Goal: Feedback & Contribution: Submit feedback/report problem

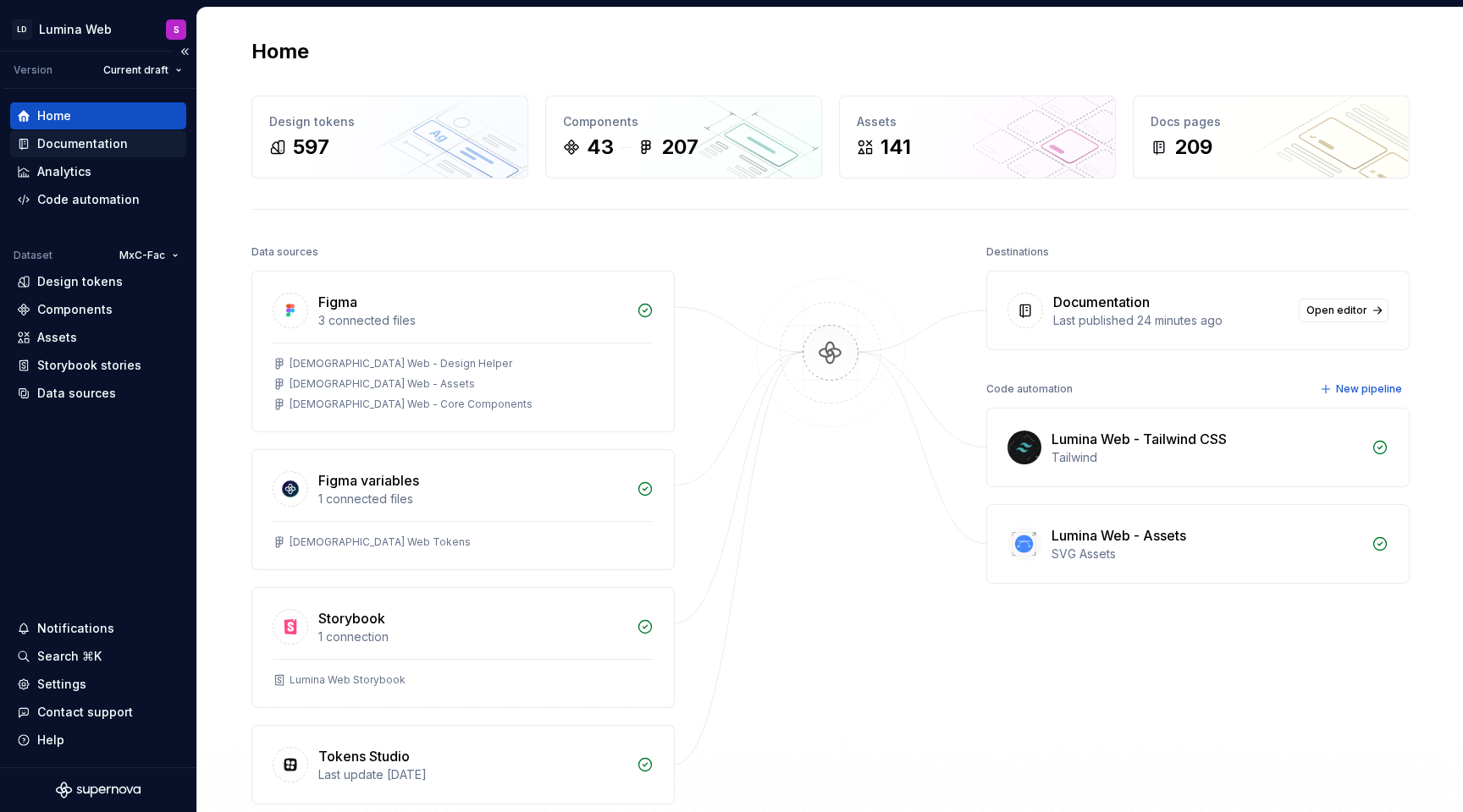
click at [120, 146] on div "Documentation" at bounding box center [82, 144] width 91 height 17
click at [112, 145] on div "Documentation" at bounding box center [82, 144] width 91 height 17
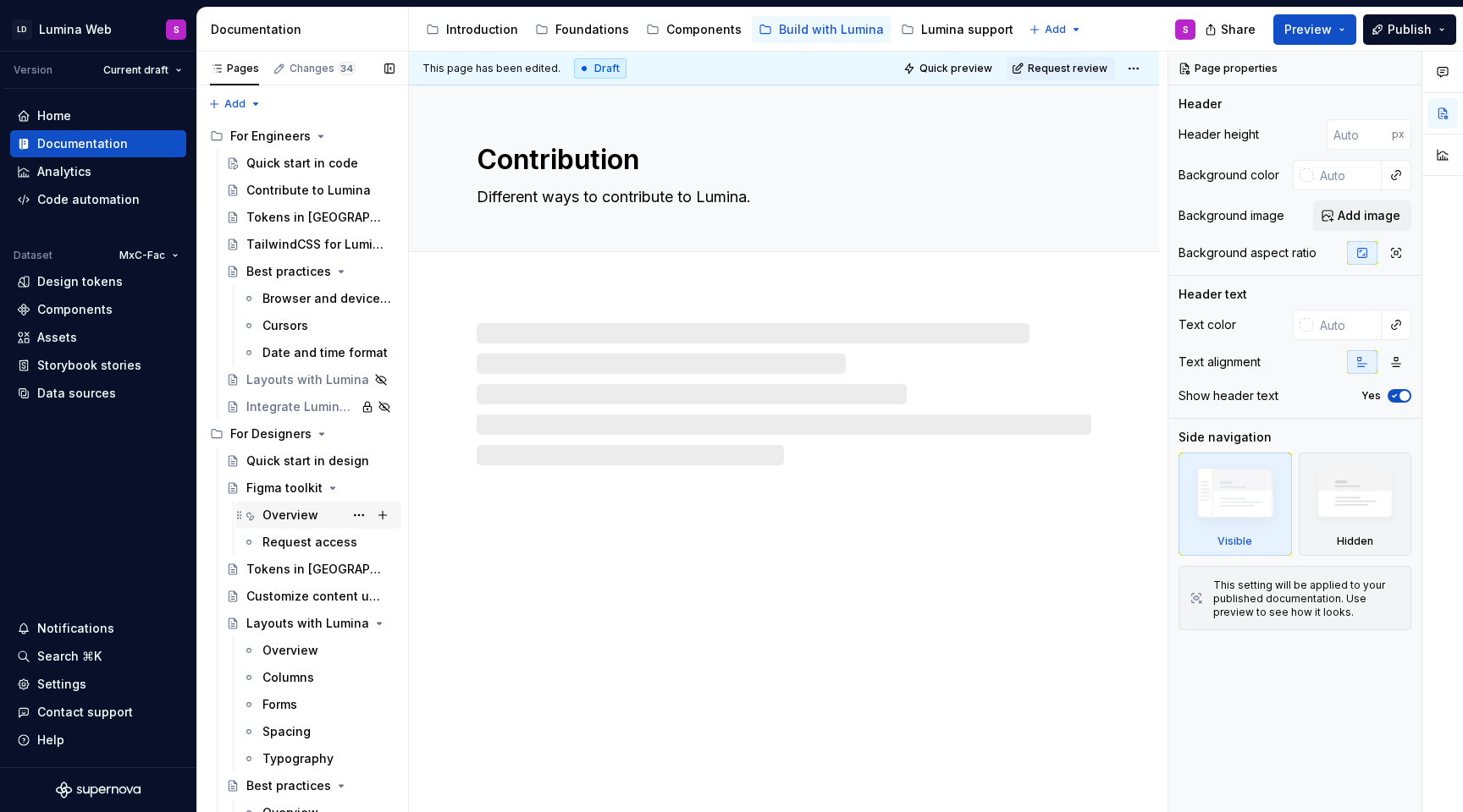
scroll to position [91, 0]
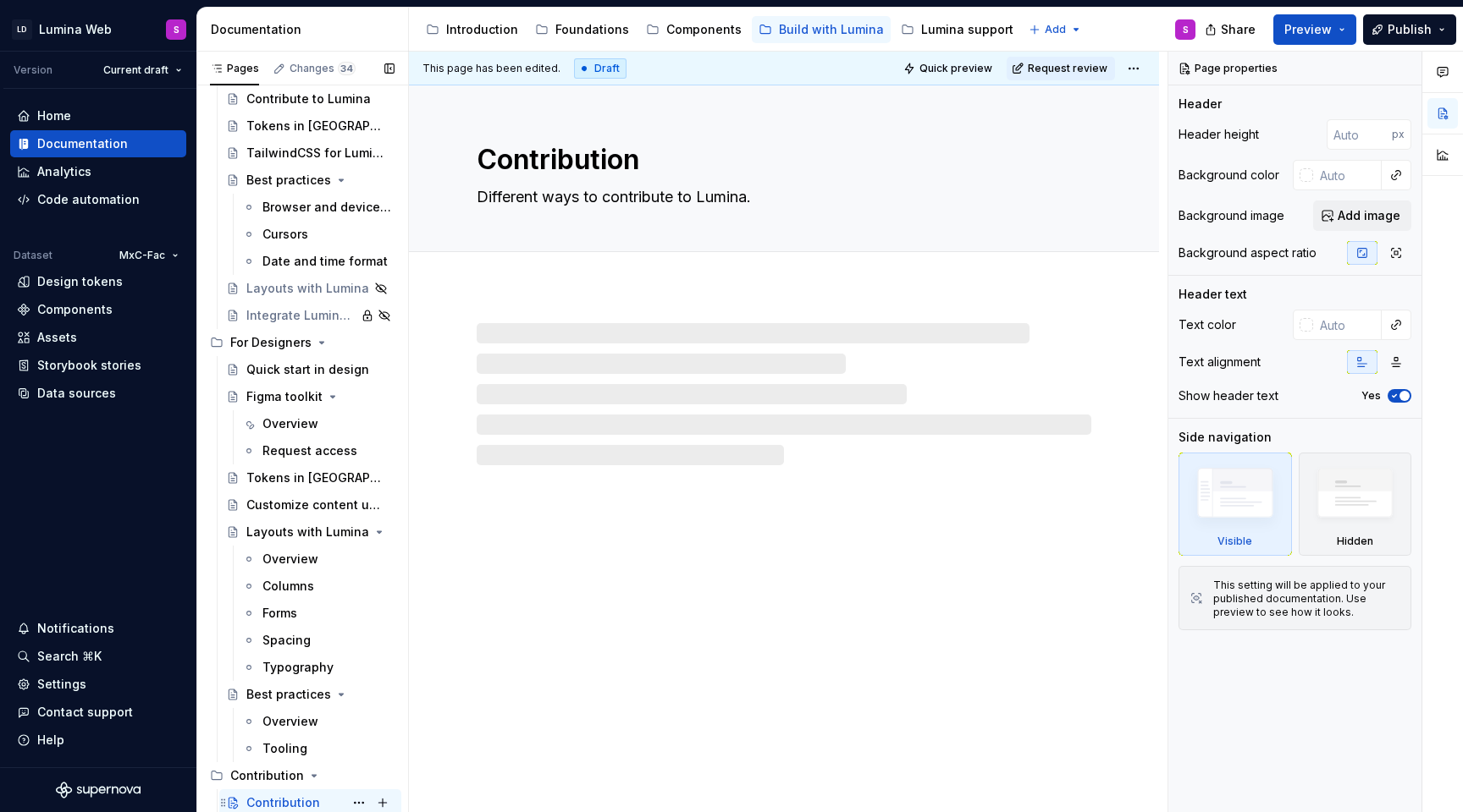
click at [275, 799] on div "Contribution" at bounding box center [283, 803] width 74 height 17
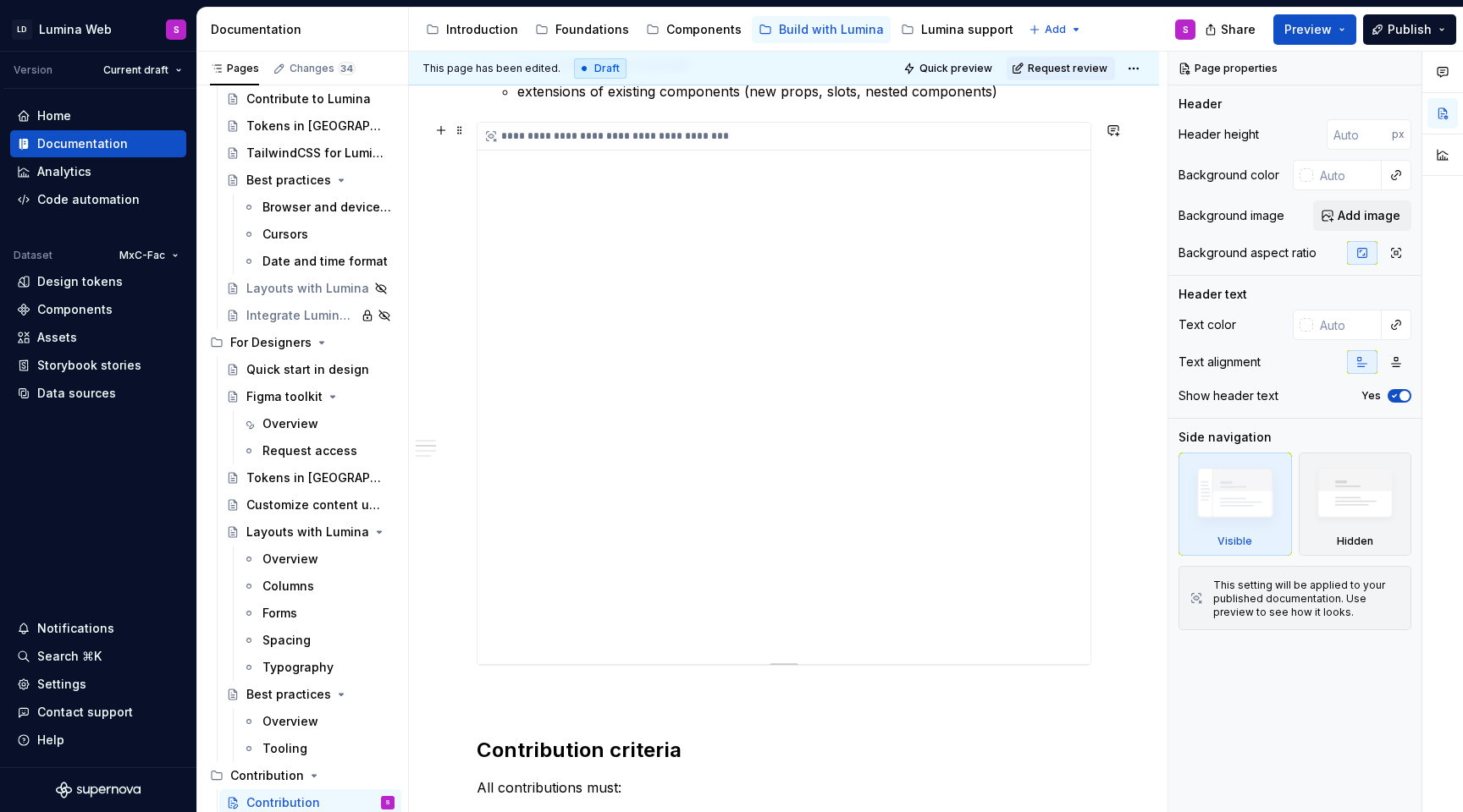
scroll to position [742, 0]
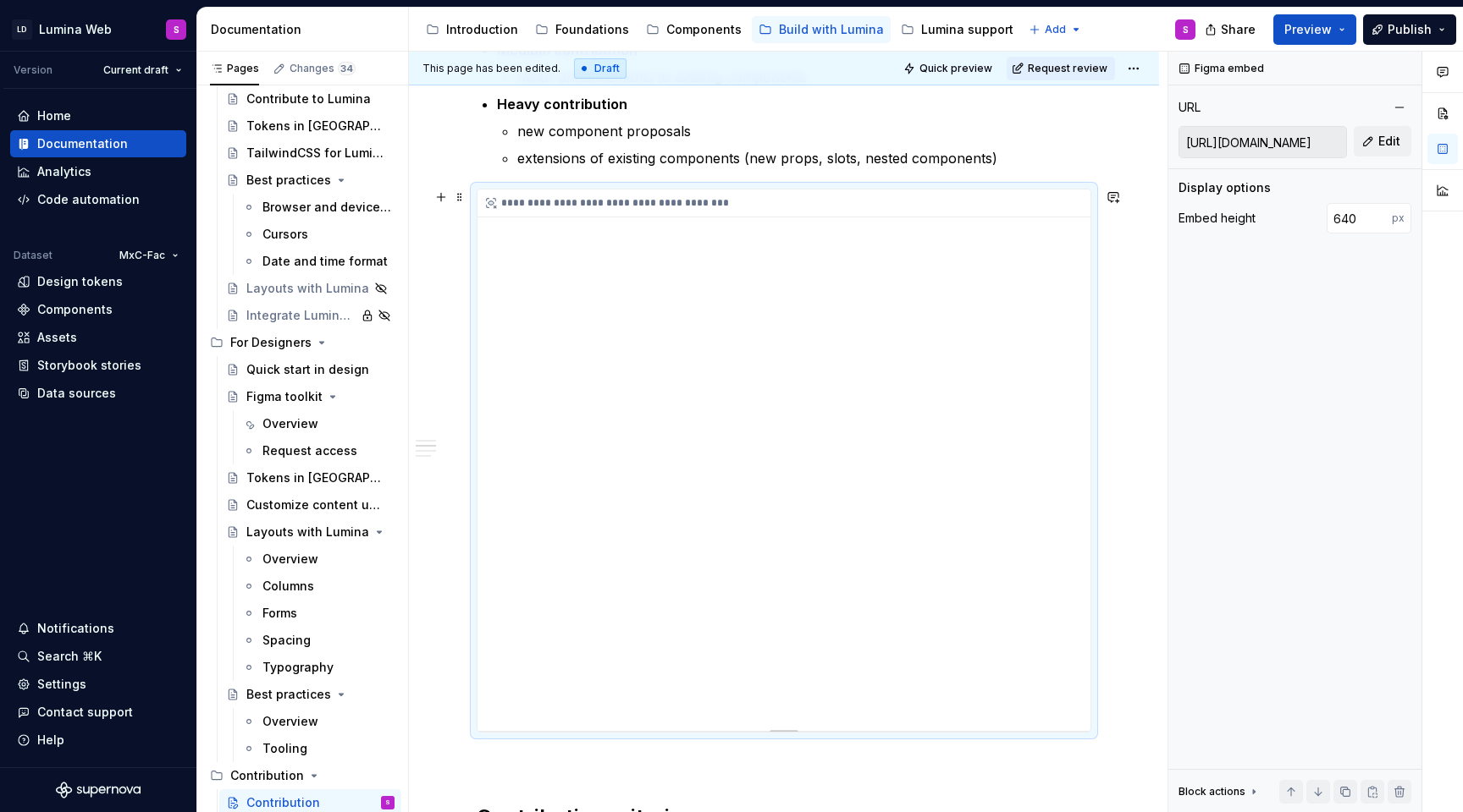
click at [813, 371] on div "**********" at bounding box center [784, 460] width 613 height 541
click at [1125, 200] on button "button" at bounding box center [1113, 198] width 24 height 24
click at [1125, 197] on button "button" at bounding box center [1113, 198] width 24 height 24
click at [1445, 67] on icon "button" at bounding box center [1442, 72] width 10 height 9
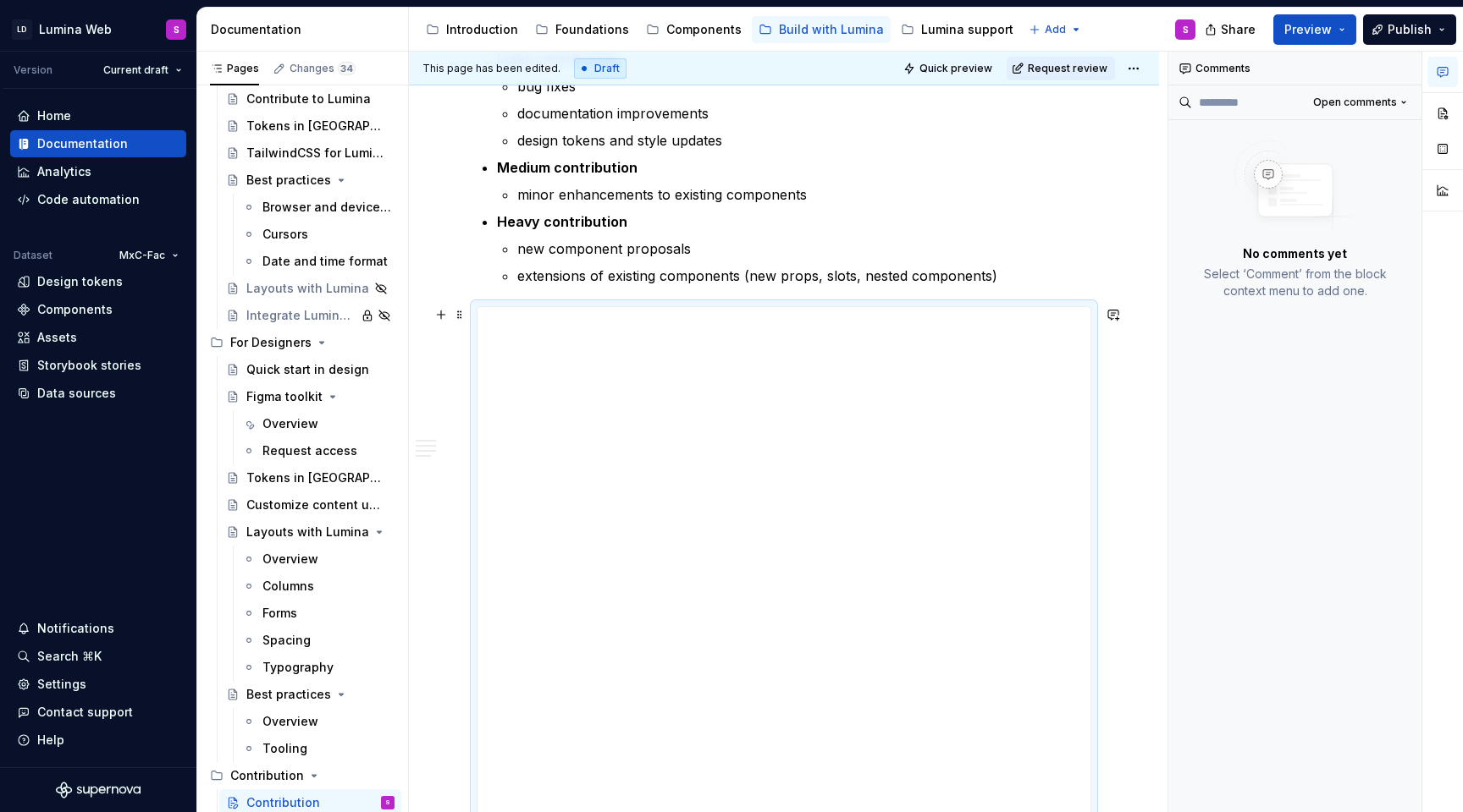
scroll to position [636, 0]
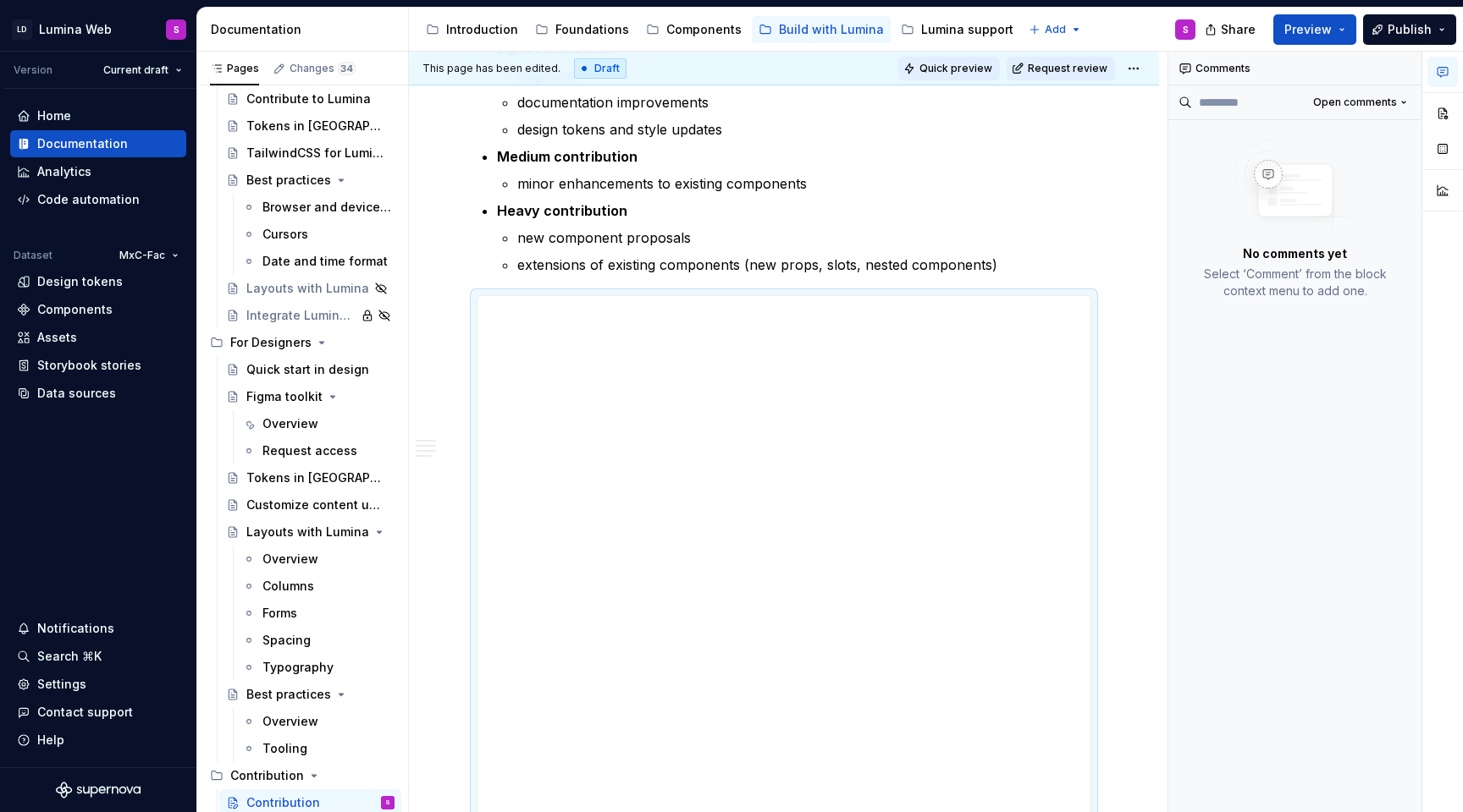
click at [969, 67] on span "Quick preview" at bounding box center [956, 68] width 73 height 14
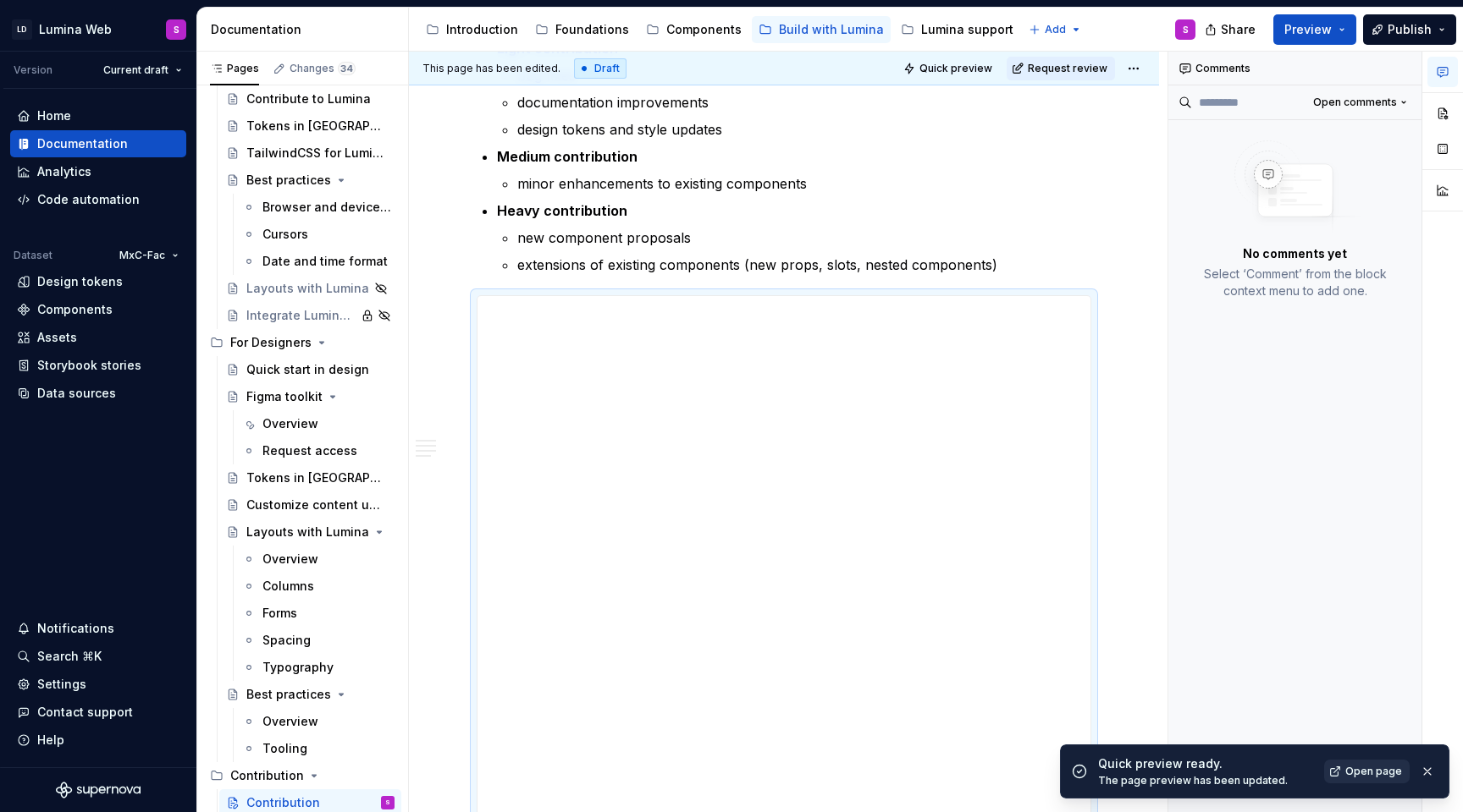
click at [1372, 772] on span "Open page" at bounding box center [1372, 771] width 56 height 14
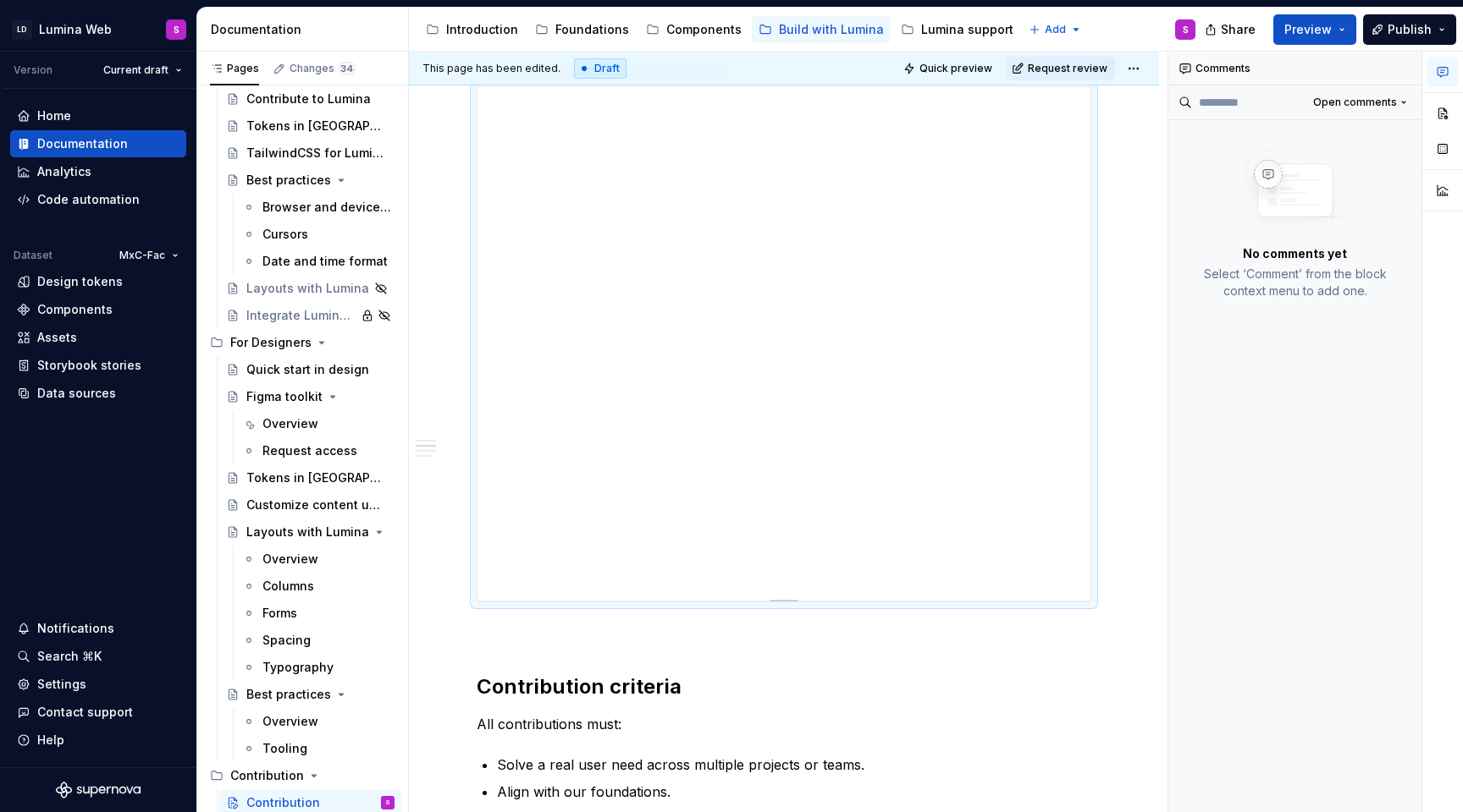
scroll to position [877, 0]
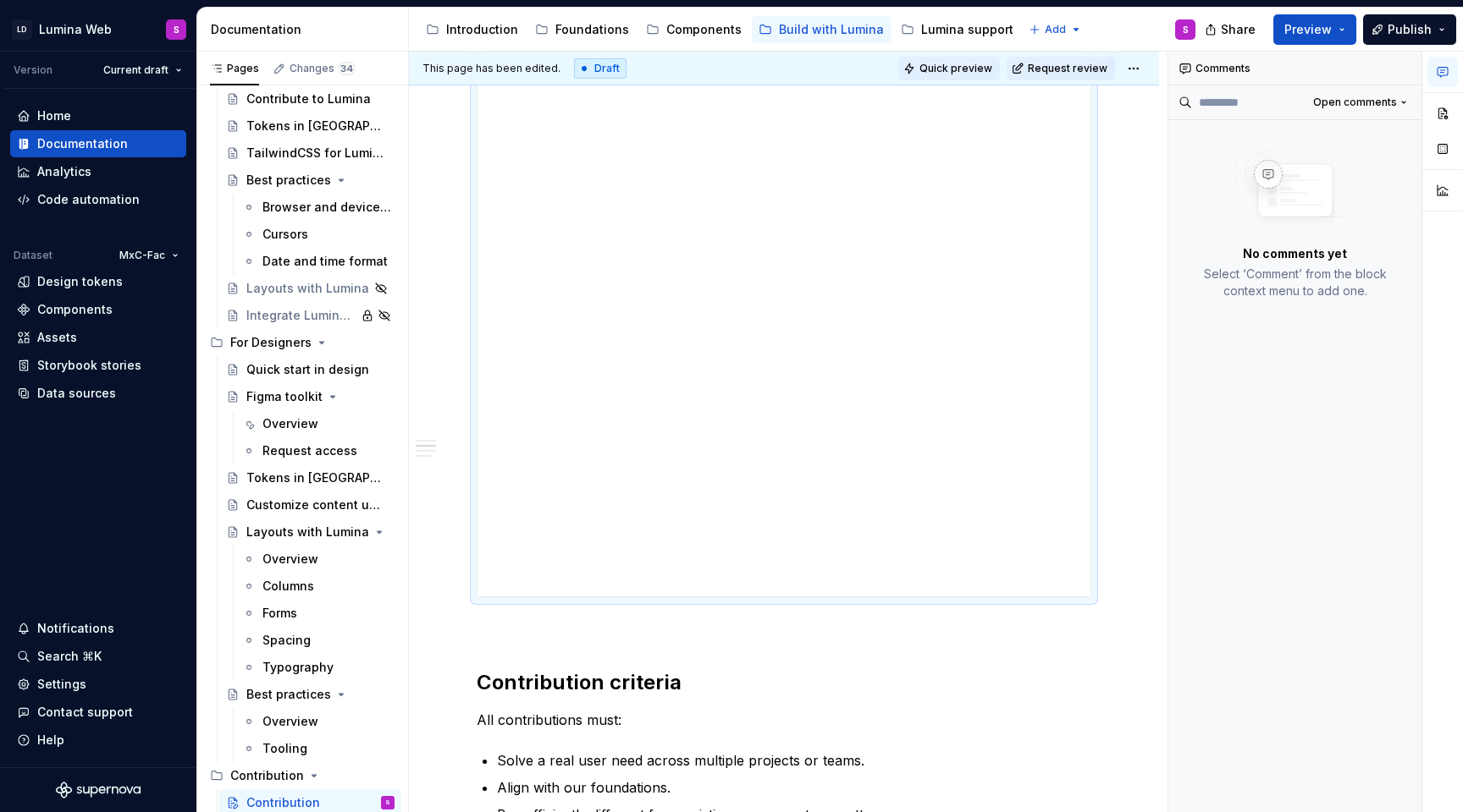
click at [991, 71] on span "Quick preview" at bounding box center [956, 68] width 73 height 14
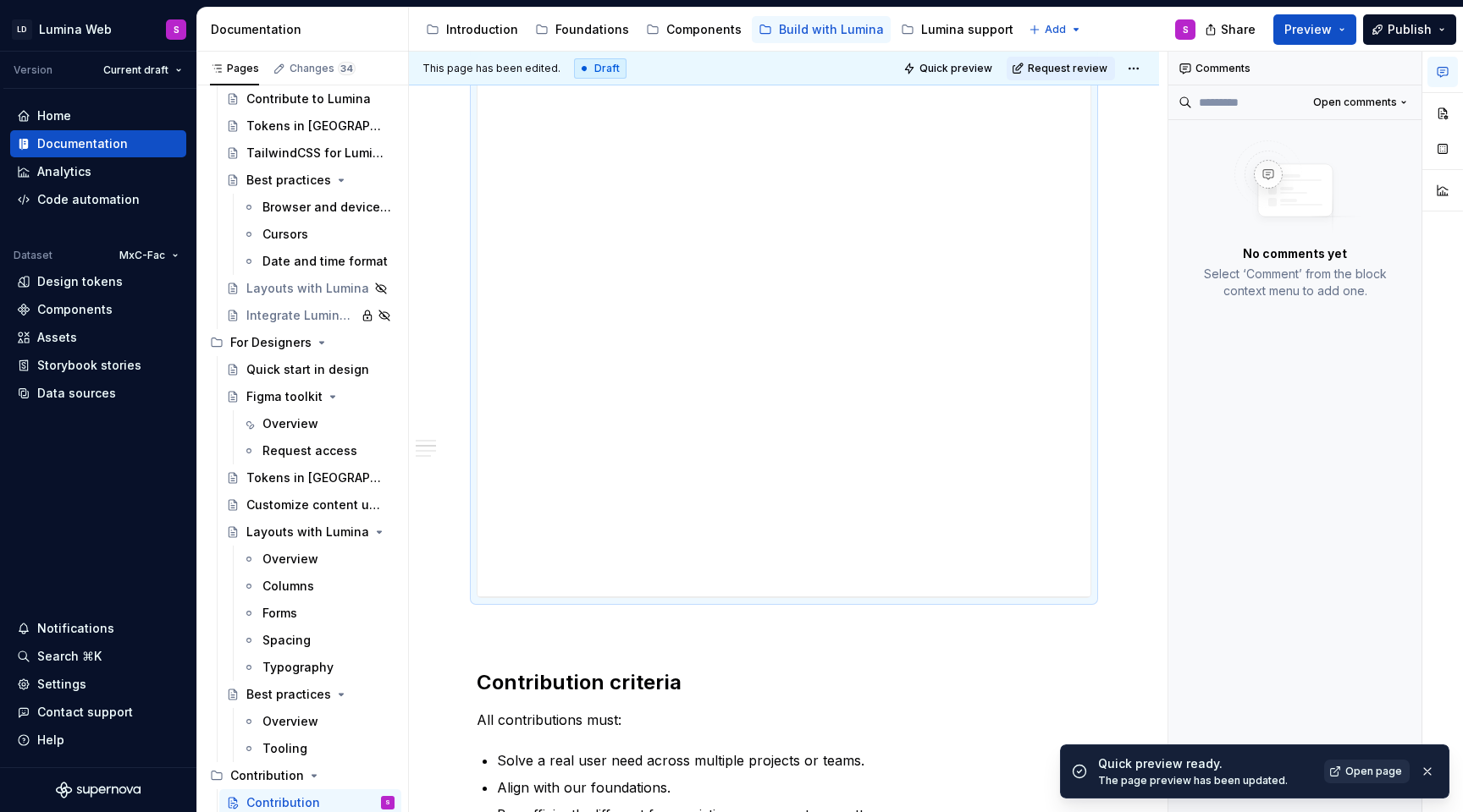
click at [1347, 781] on link "Open page" at bounding box center [1366, 771] width 85 height 24
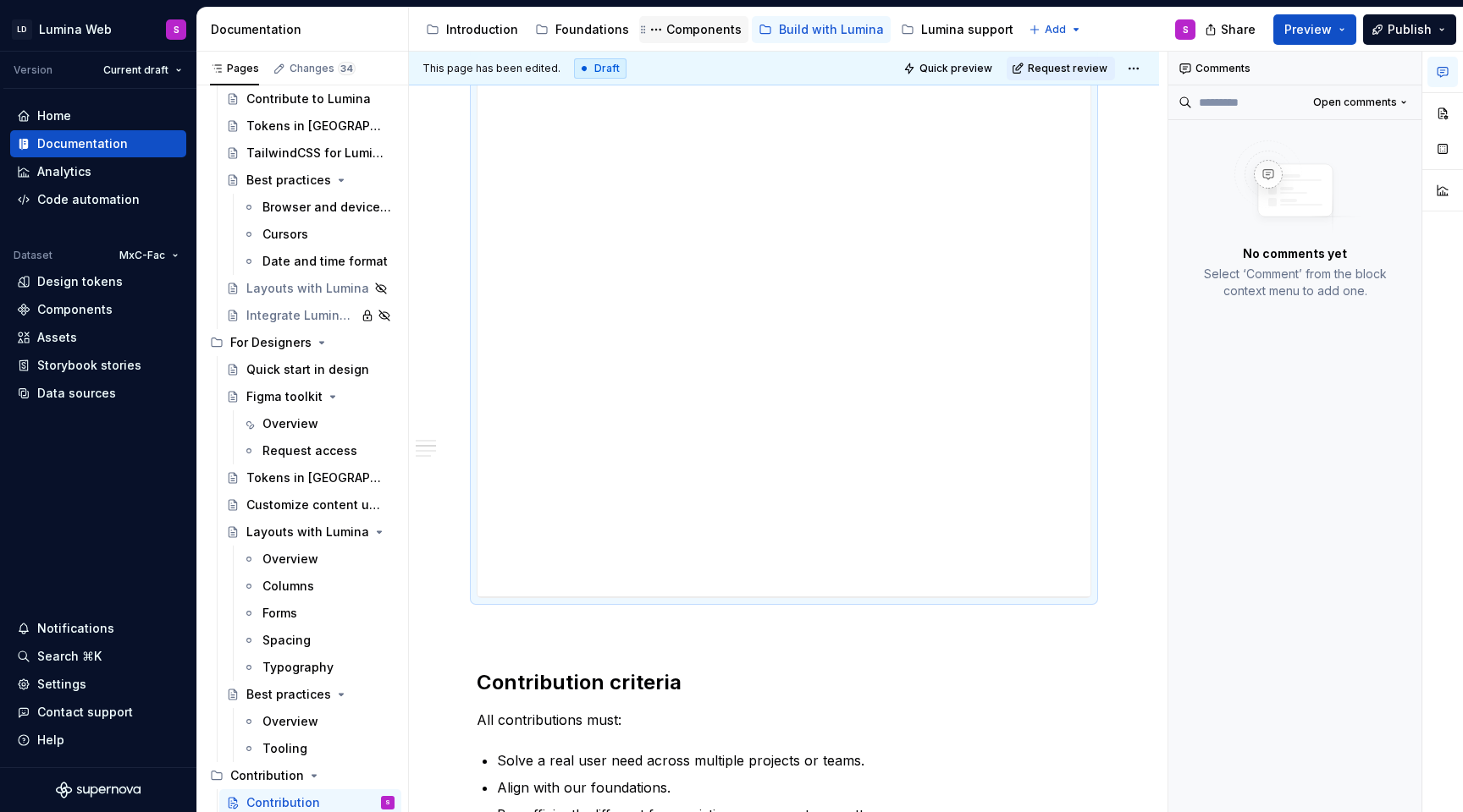
click at [684, 26] on div "Components" at bounding box center [704, 30] width 76 height 17
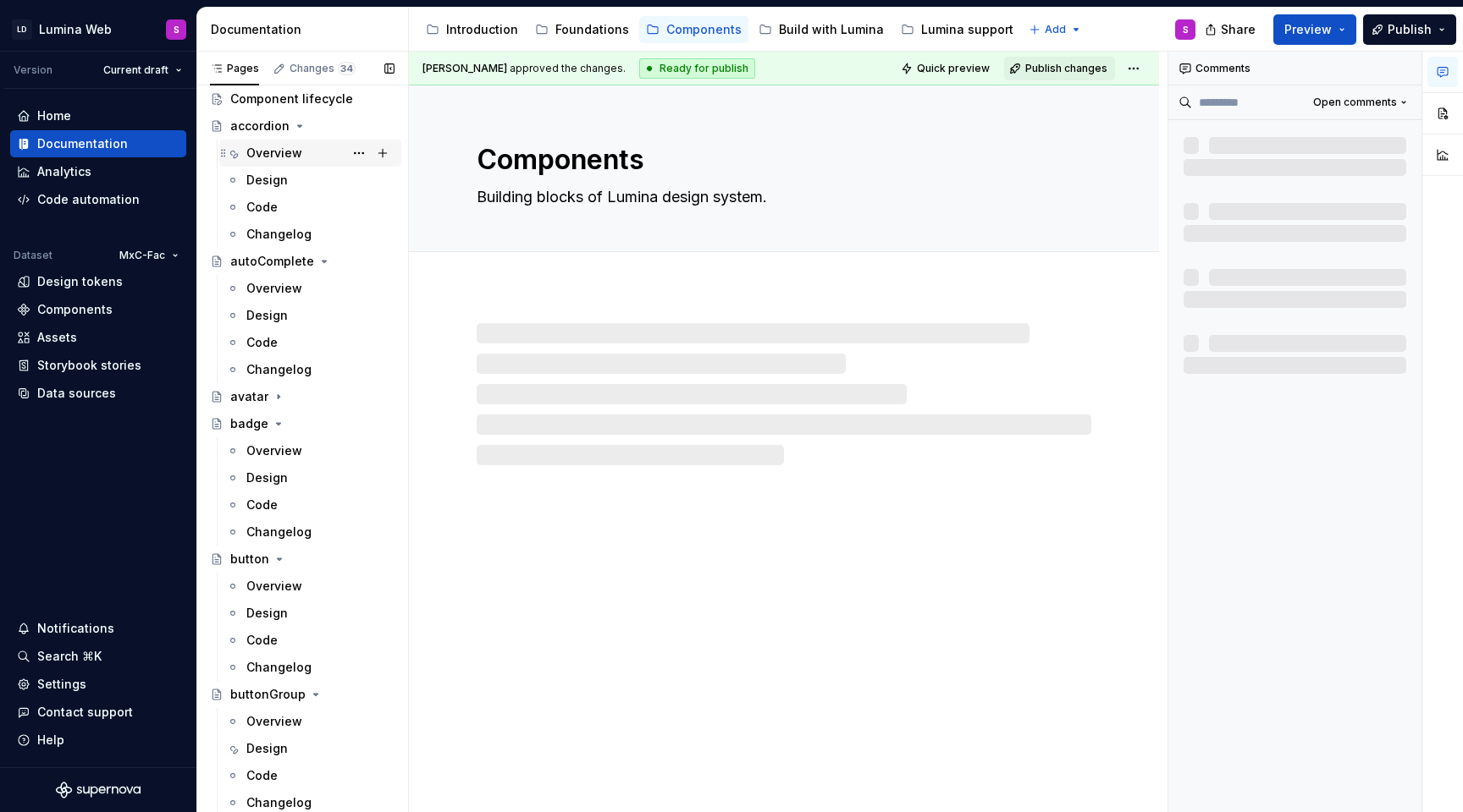
click at [268, 143] on div "Overview" at bounding box center [320, 153] width 148 height 24
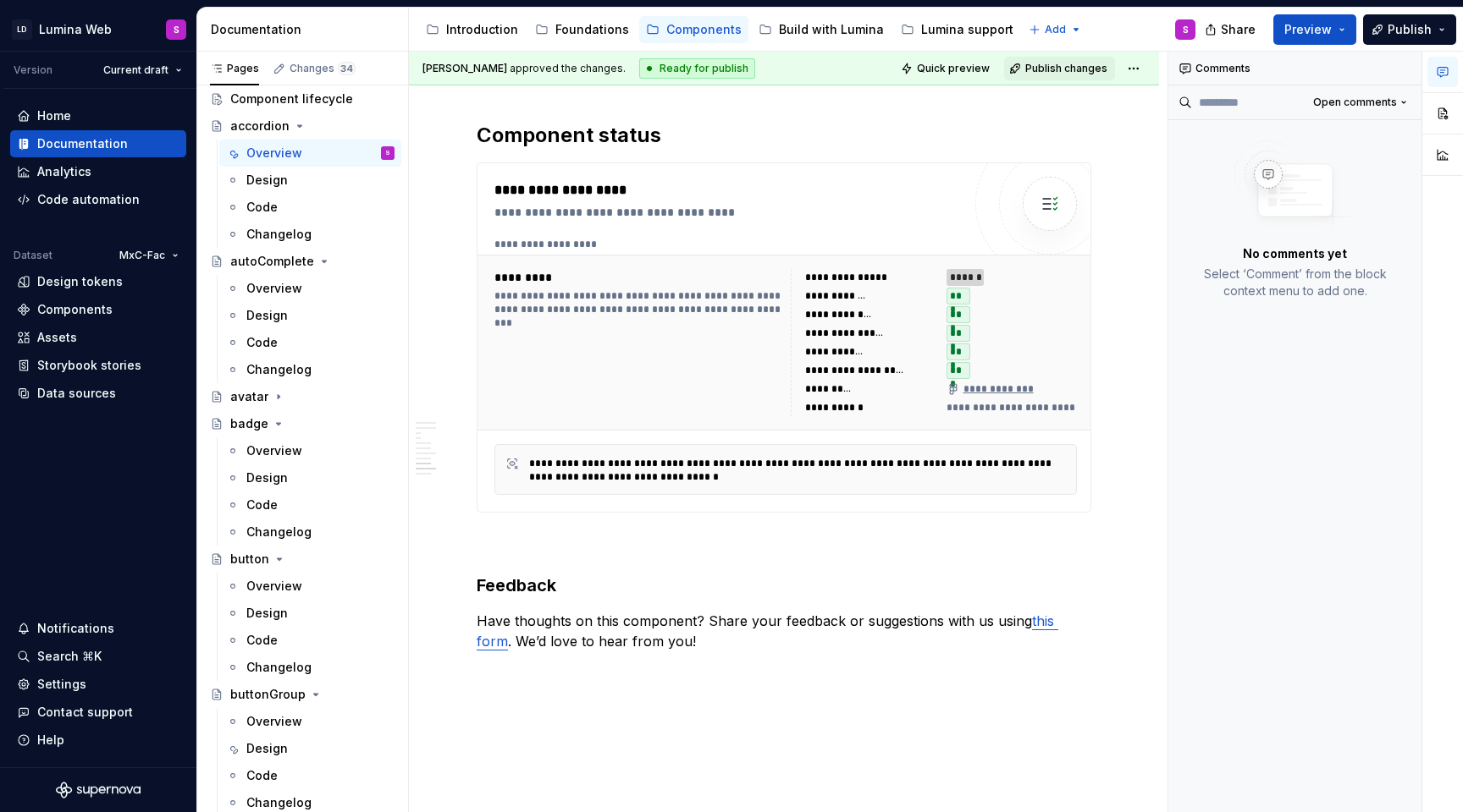
scroll to position [3461, 0]
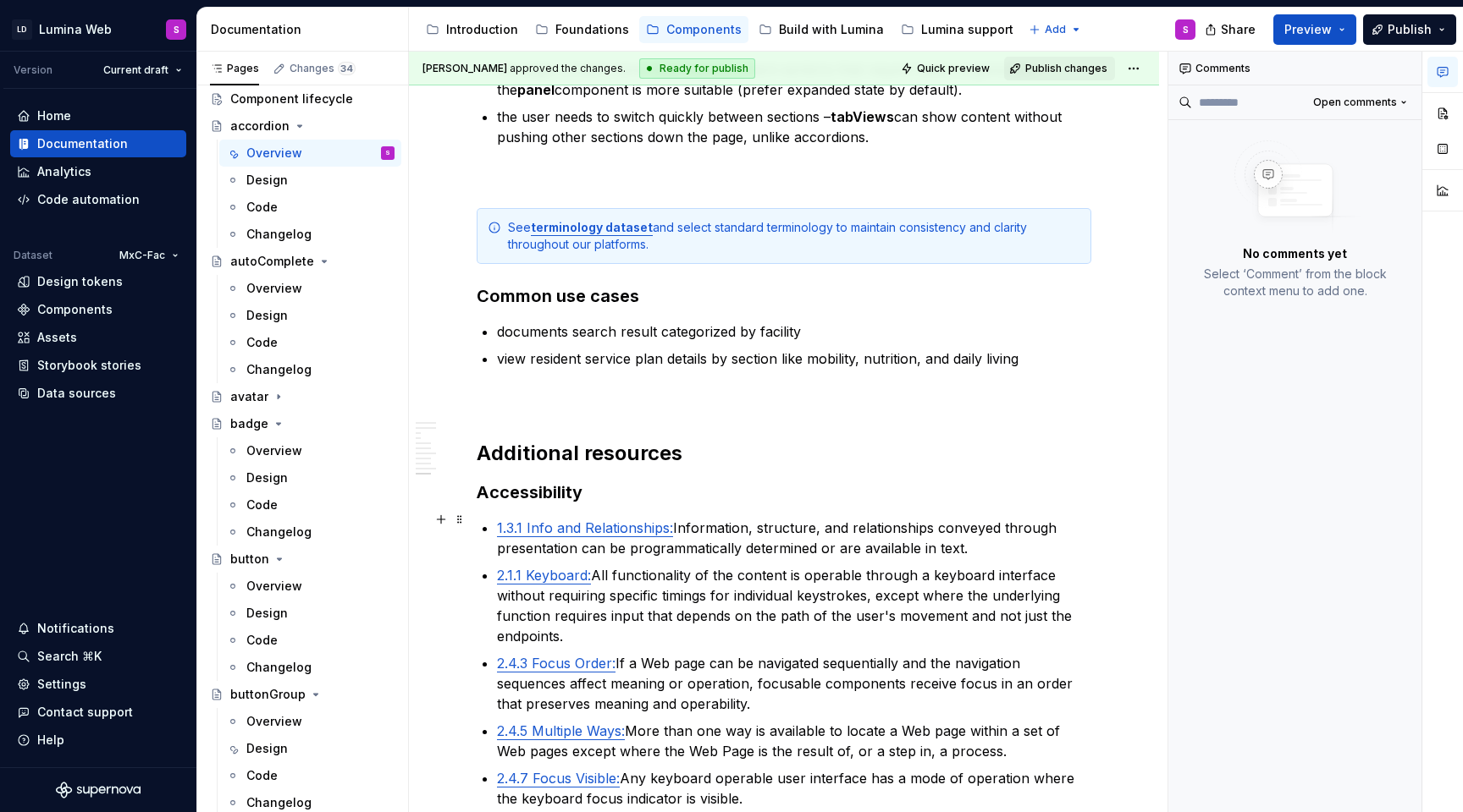
scroll to position [3901, 0]
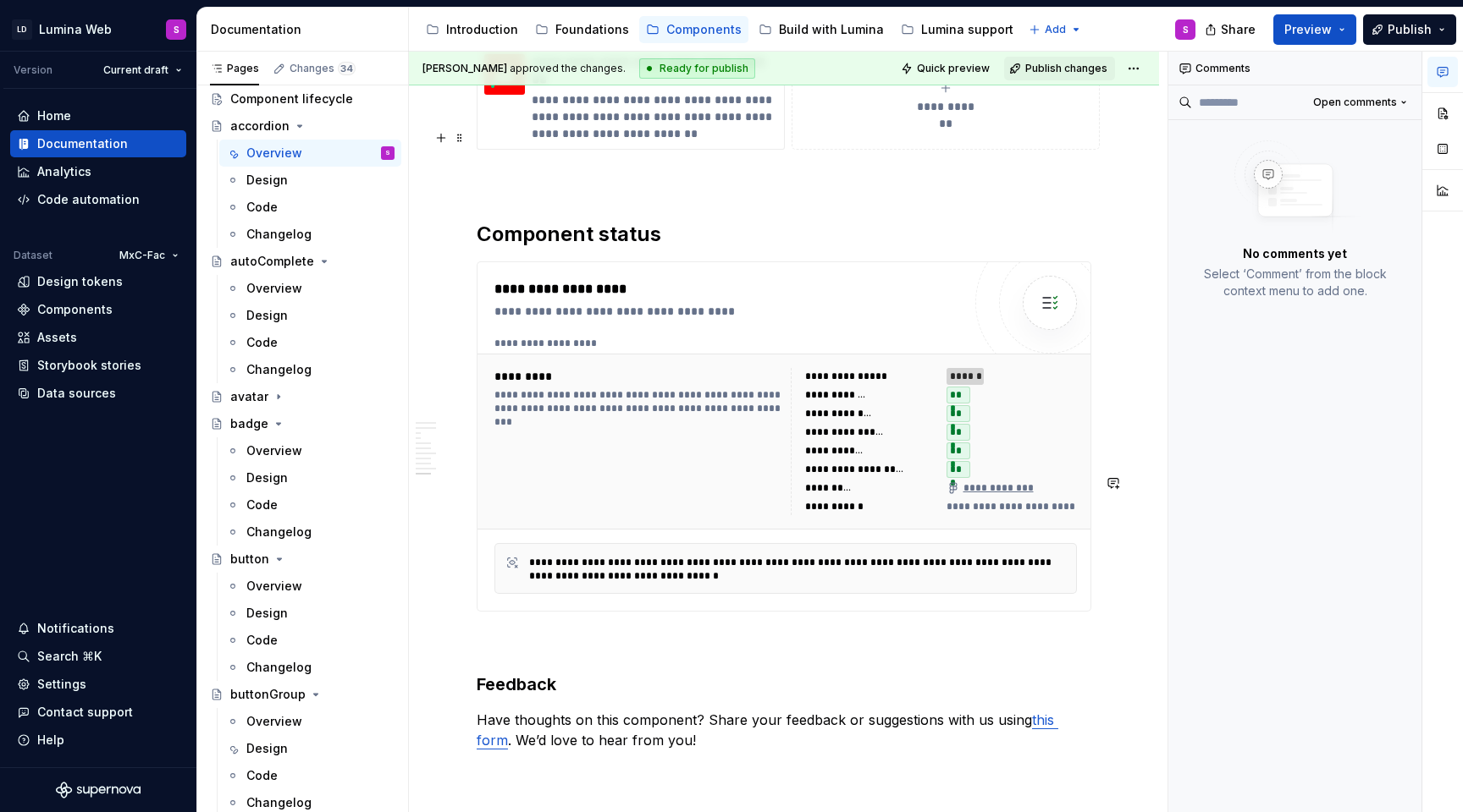
click at [1067, 673] on h3 "Feedback" at bounding box center [784, 685] width 615 height 24
click at [1058, 711] on link "this form" at bounding box center [767, 730] width 581 height 37
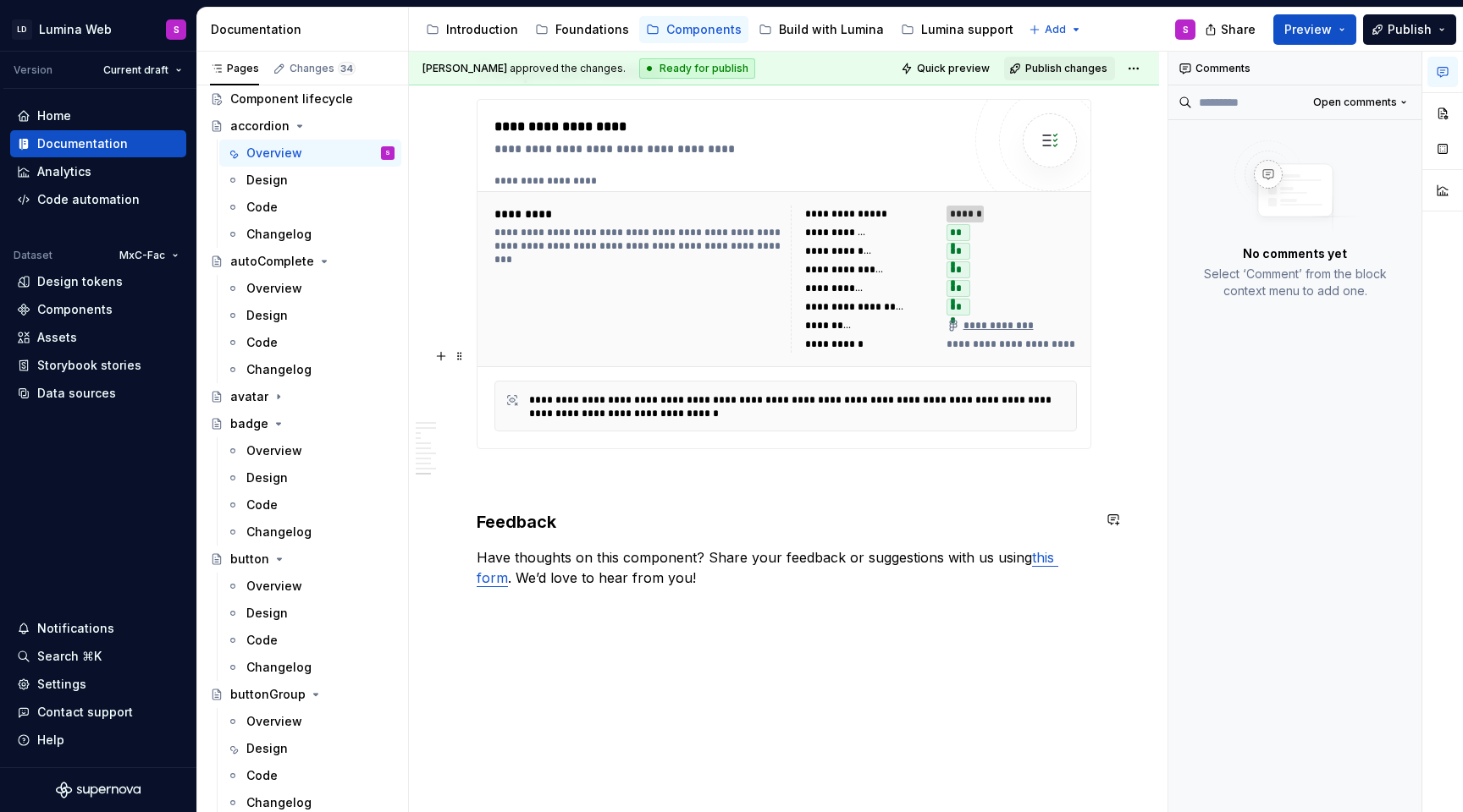
scroll to position [4633, 0]
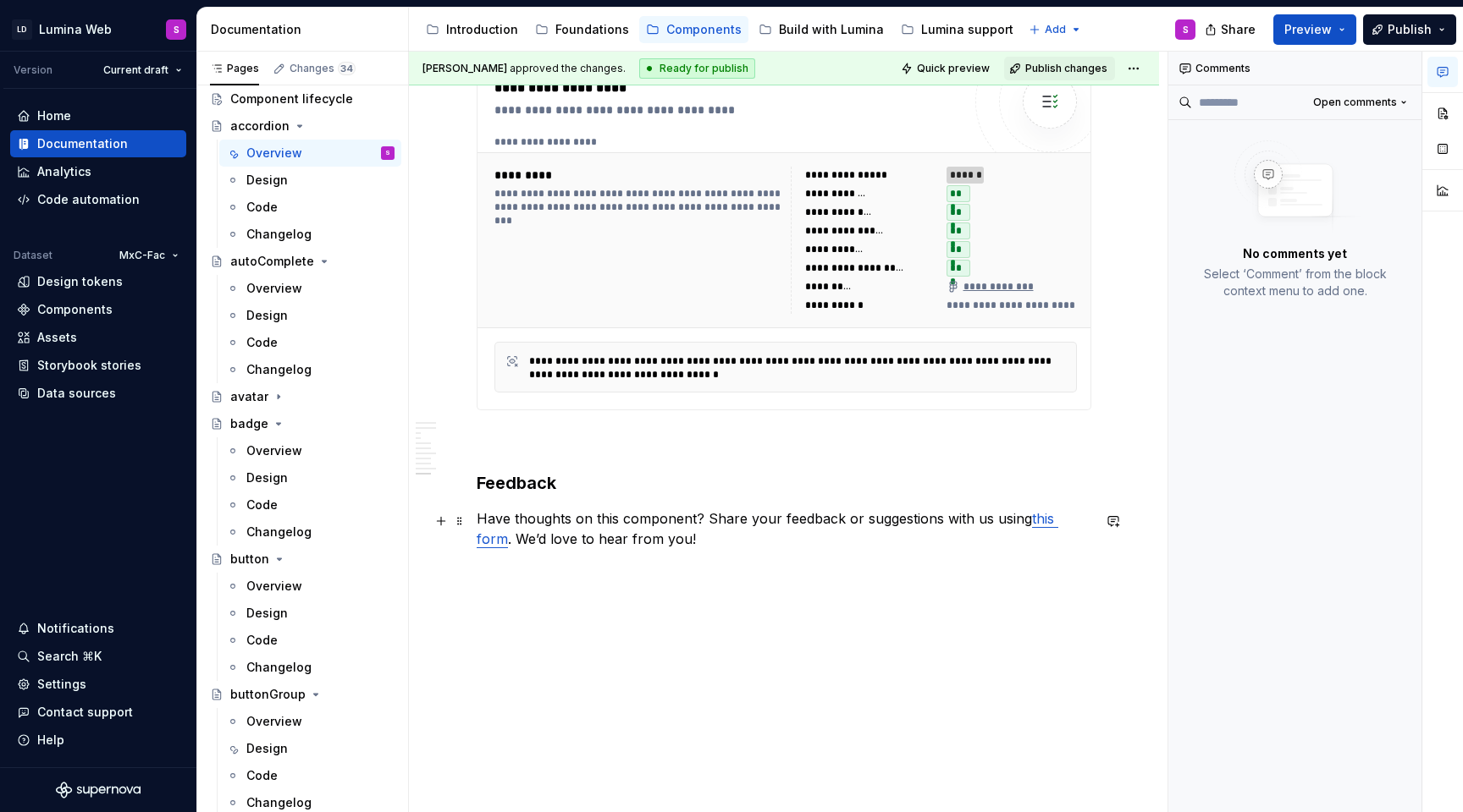
click at [1058, 518] on link "this form" at bounding box center [767, 528] width 581 height 37
click at [1065, 490] on button "button" at bounding box center [1069, 488] width 24 height 24
click at [1044, 410] on div "**********" at bounding box center [784, 235] width 615 height 350
drag, startPoint x: 678, startPoint y: 528, endPoint x: 497, endPoint y: 506, distance: 182.3
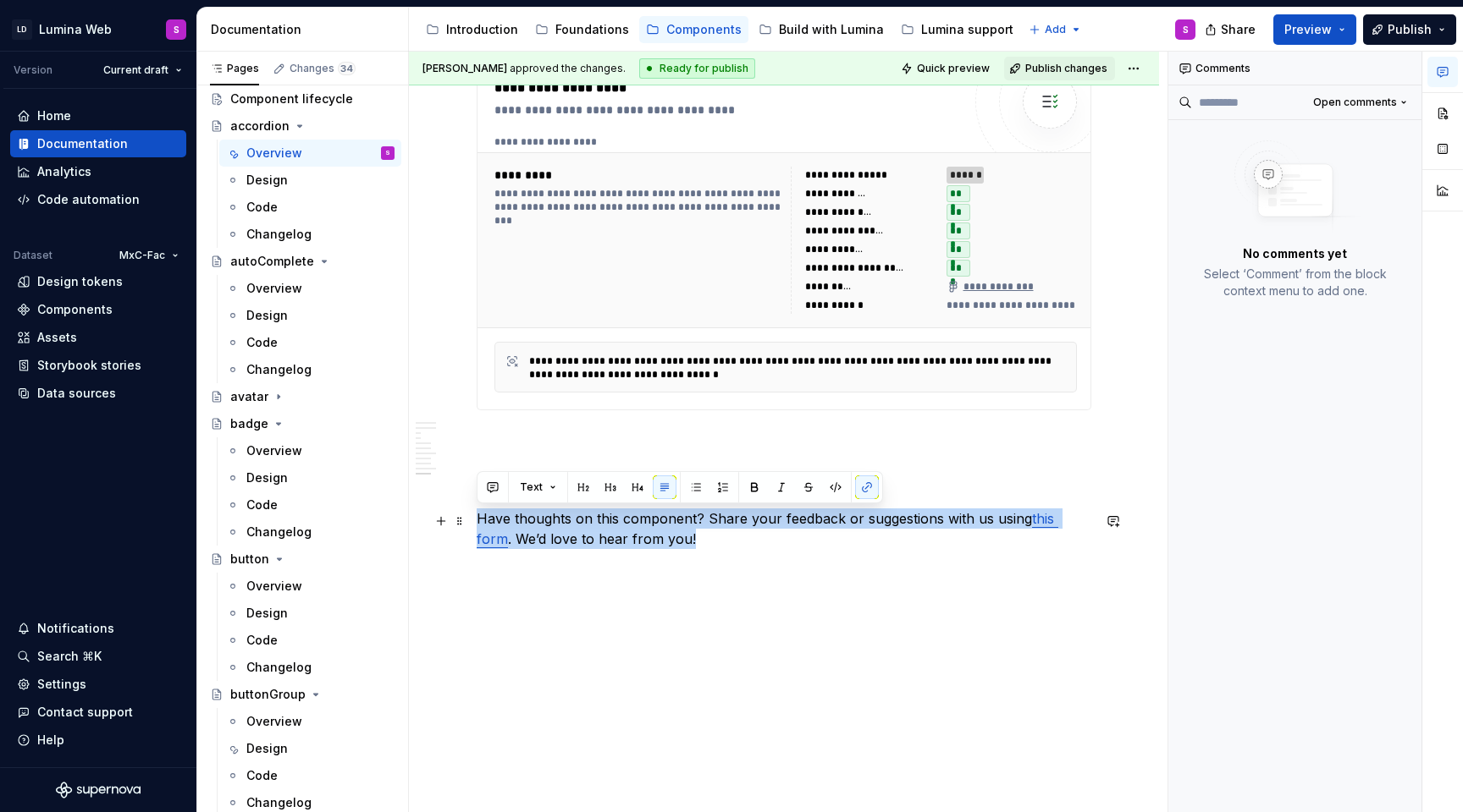
click at [658, 536] on p "Have thoughts on this component? Share your feedback or suggestions with us usi…" at bounding box center [784, 528] width 615 height 41
copy p "Have thoughts on this component? Share your feedback or suggestions with us usi…"
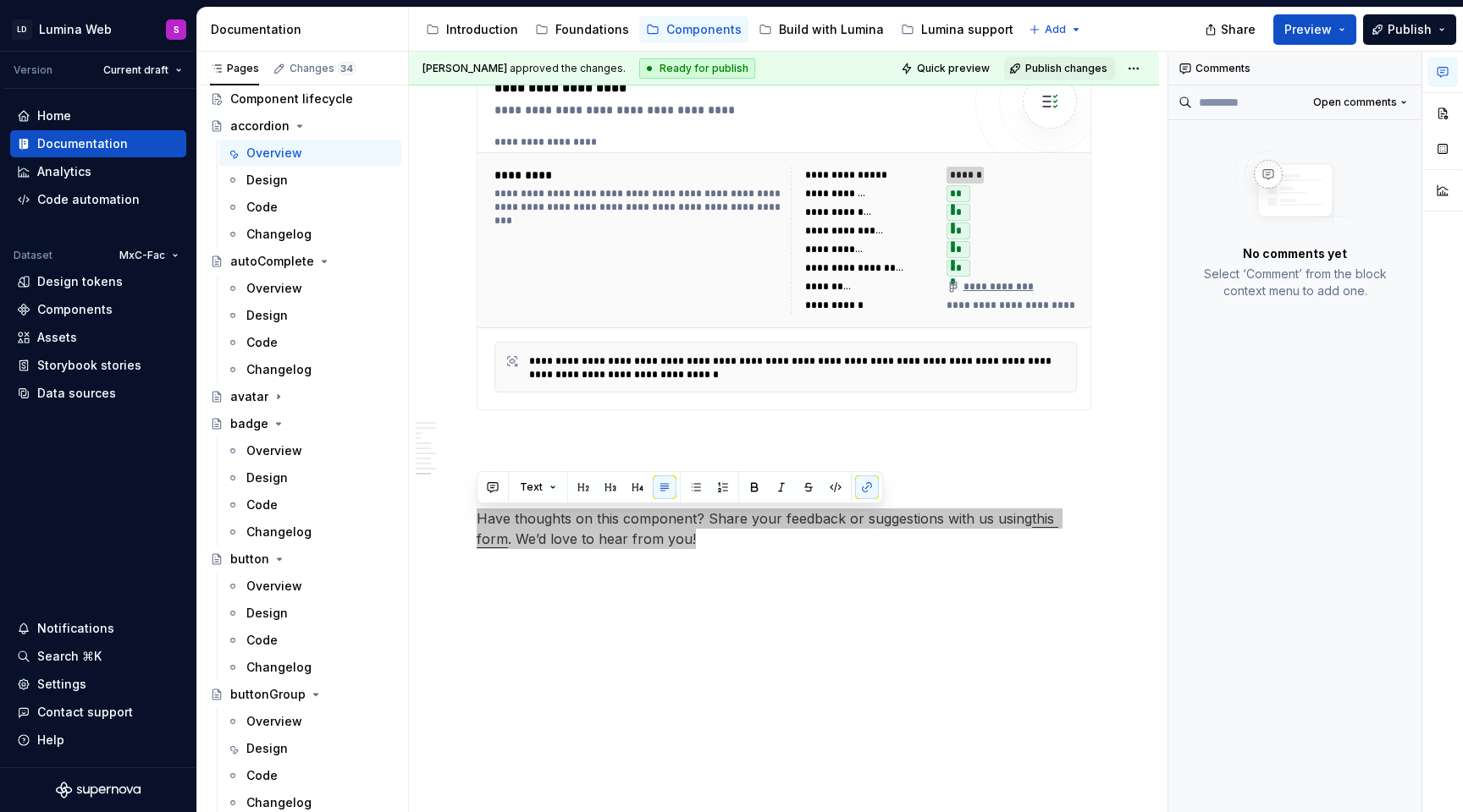
type textarea "*"
